Goal: Task Accomplishment & Management: Manage account settings

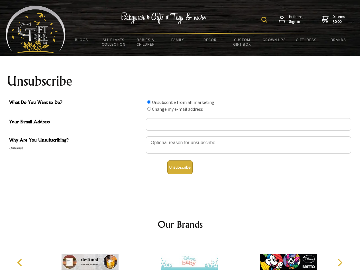
click at [265, 20] on img at bounding box center [264, 20] width 6 height 6
click at [180, 136] on div at bounding box center [248, 146] width 205 height 20
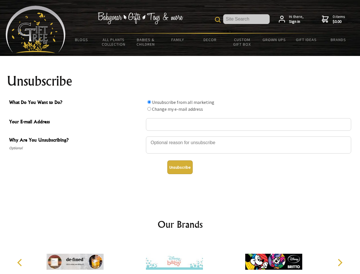
click at [149, 102] on input "What Do You Want to Do?" at bounding box center [149, 102] width 4 height 4
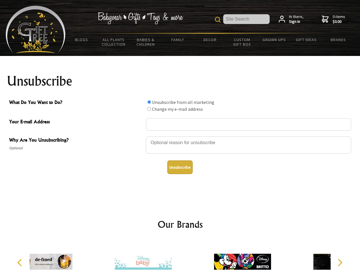
click at [149, 109] on input "What Do You Want to Do?" at bounding box center [149, 109] width 4 height 4
radio input "true"
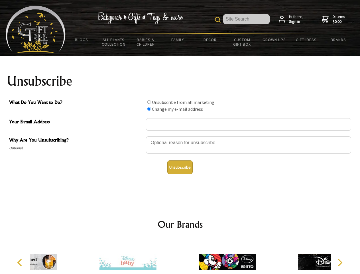
click at [180, 167] on button "Unsubscribe" at bounding box center [179, 167] width 25 height 14
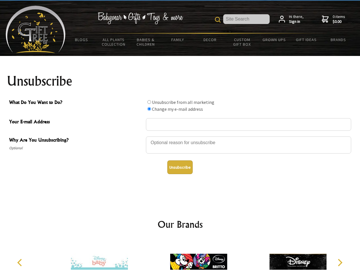
click at [180, 257] on img at bounding box center [198, 261] width 57 height 43
click at [21, 262] on icon "Previous" at bounding box center [20, 262] width 7 height 7
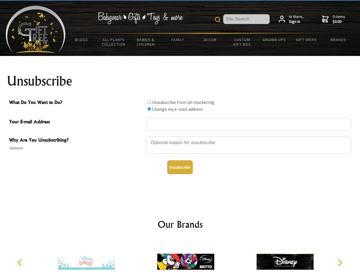
click at [340, 262] on icon "Next" at bounding box center [339, 262] width 7 height 7
